Goal: Task Accomplishment & Management: Use online tool/utility

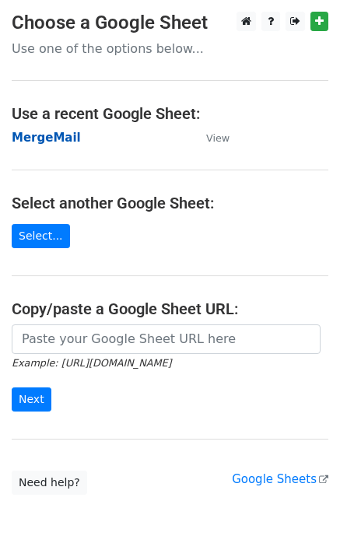
click at [52, 141] on strong "MergeMail" at bounding box center [46, 138] width 69 height 14
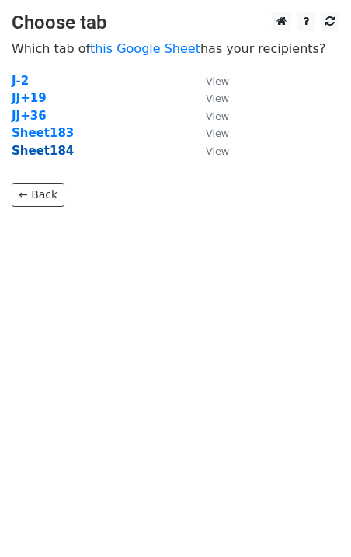
click at [47, 152] on strong "Sheet184" at bounding box center [43, 151] width 62 height 14
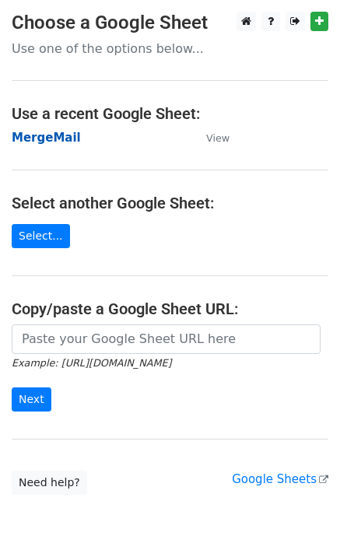
click at [47, 144] on strong "MergeMail" at bounding box center [46, 138] width 69 height 14
click at [45, 136] on strong "MergeMail" at bounding box center [46, 138] width 69 height 14
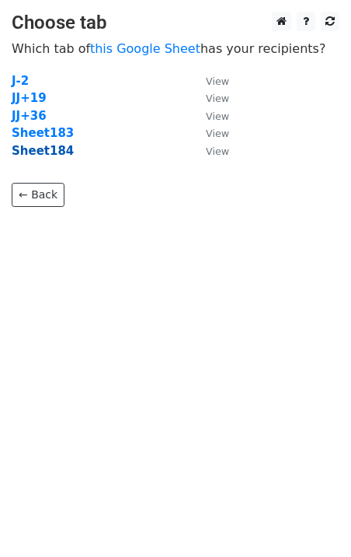
click at [51, 155] on strong "Sheet184" at bounding box center [43, 151] width 62 height 14
click at [51, 156] on strong "Sheet184" at bounding box center [43, 151] width 62 height 14
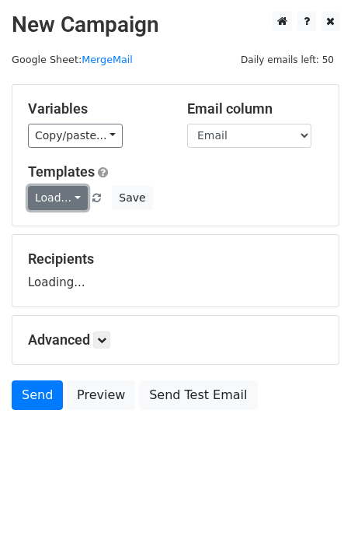
click at [46, 201] on link "Load..." at bounding box center [58, 198] width 60 height 24
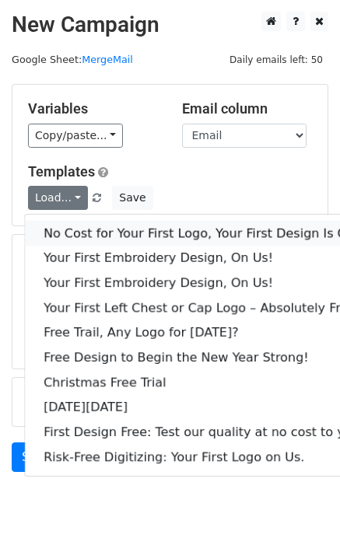
click at [85, 234] on link "No Cost for Your First Logo, Your First Design Is On Us!" at bounding box center [211, 233] width 373 height 25
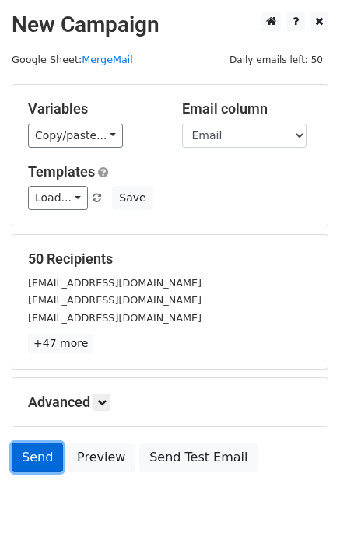
click at [27, 459] on link "Send" at bounding box center [37, 457] width 51 height 30
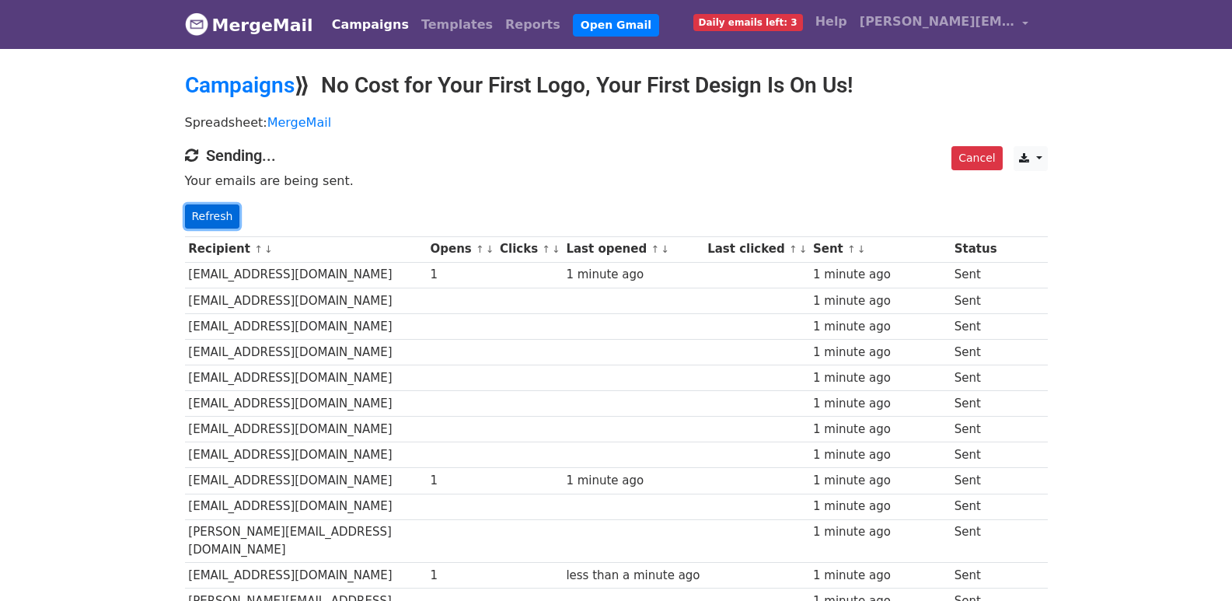
click at [205, 222] on link "Refresh" at bounding box center [212, 216] width 55 height 24
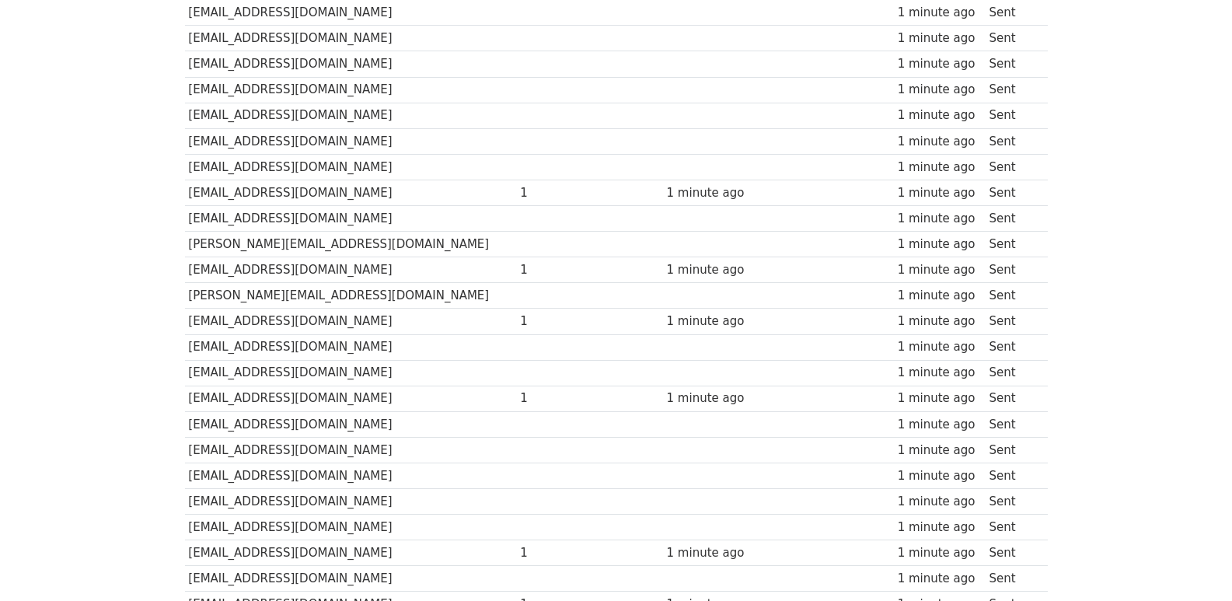
scroll to position [622, 0]
